Goal: Communication & Community: Answer question/provide support

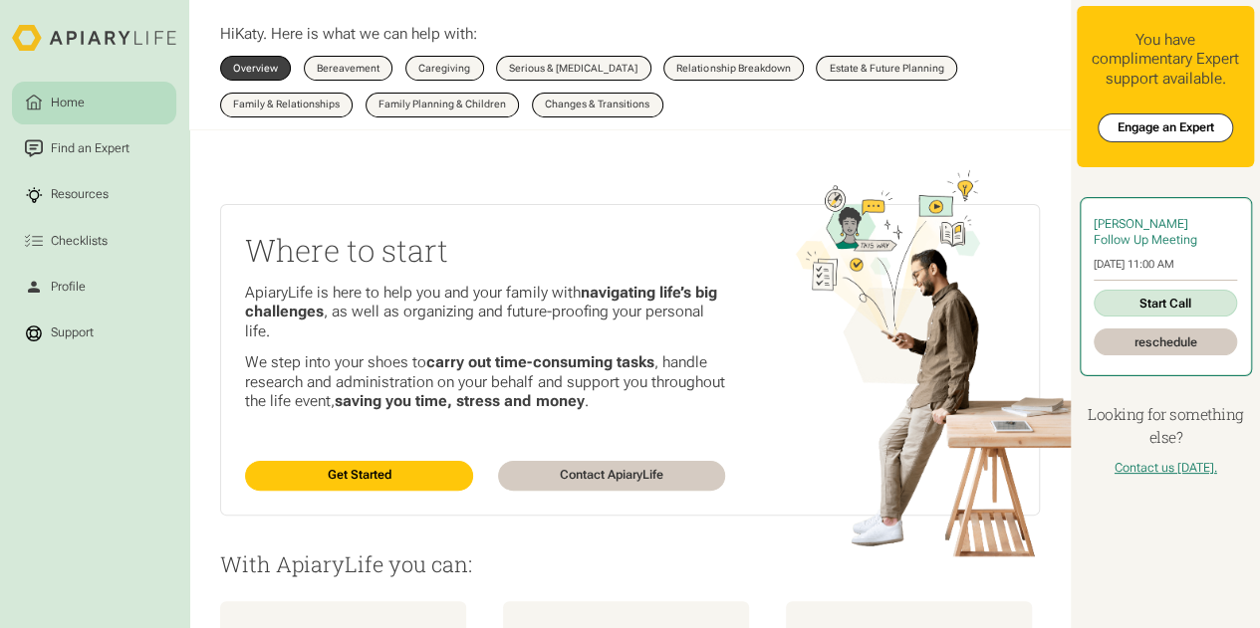
click at [1124, 344] on link "reschedule" at bounding box center [1166, 342] width 144 height 27
click at [1146, 313] on link "Start Call" at bounding box center [1166, 303] width 144 height 27
